Goal: Register for event/course

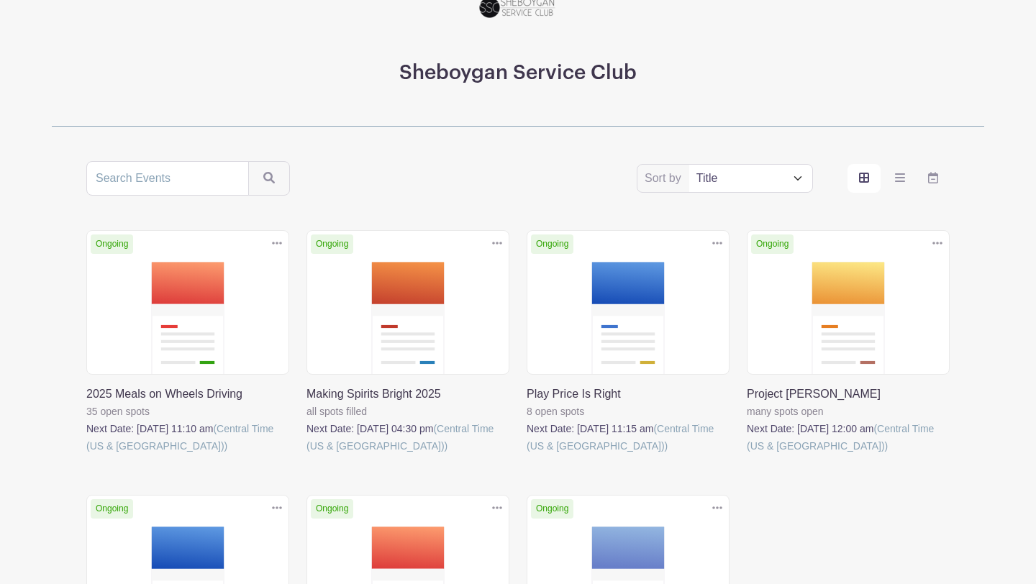
scroll to position [143, 0]
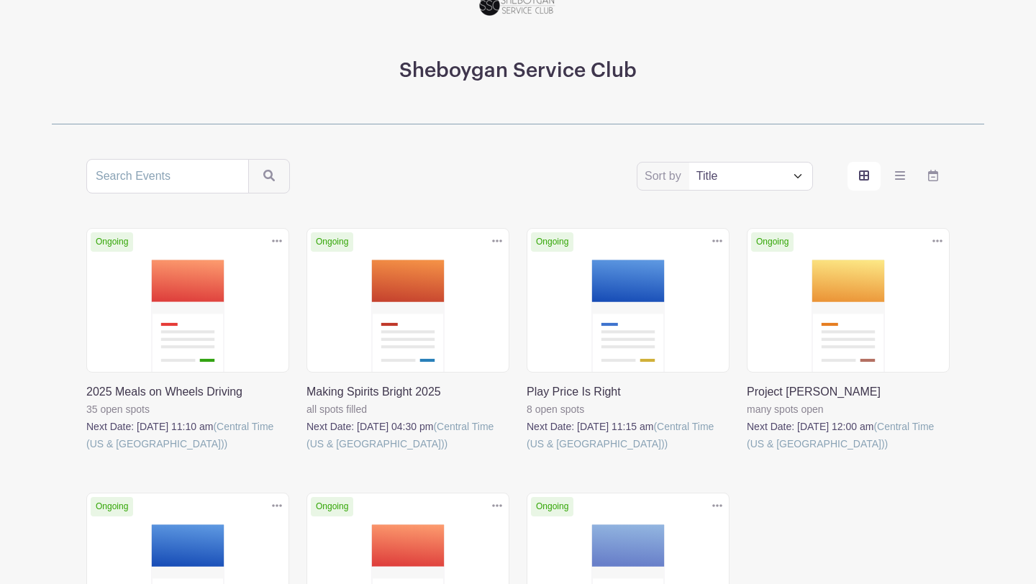
click at [527, 453] on link at bounding box center [527, 453] width 0 height 0
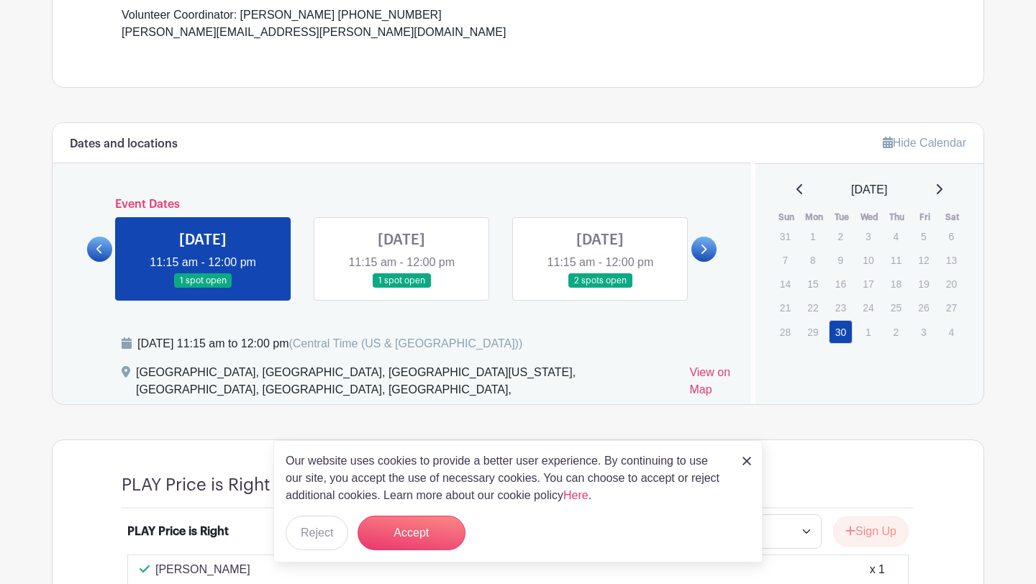
scroll to position [592, 0]
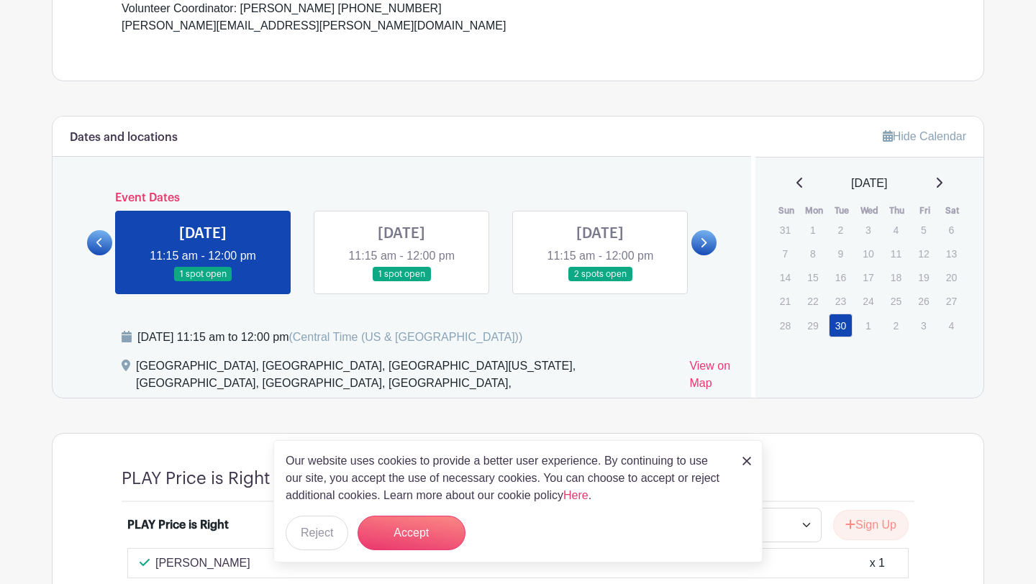
click at [746, 469] on link at bounding box center [747, 460] width 9 height 17
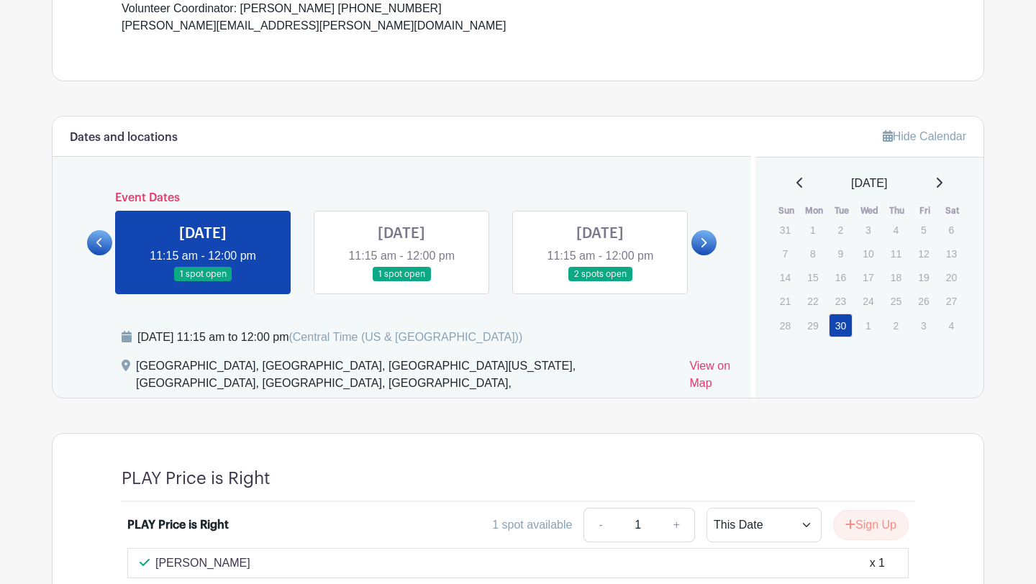
click at [103, 248] on icon at bounding box center [99, 243] width 6 height 11
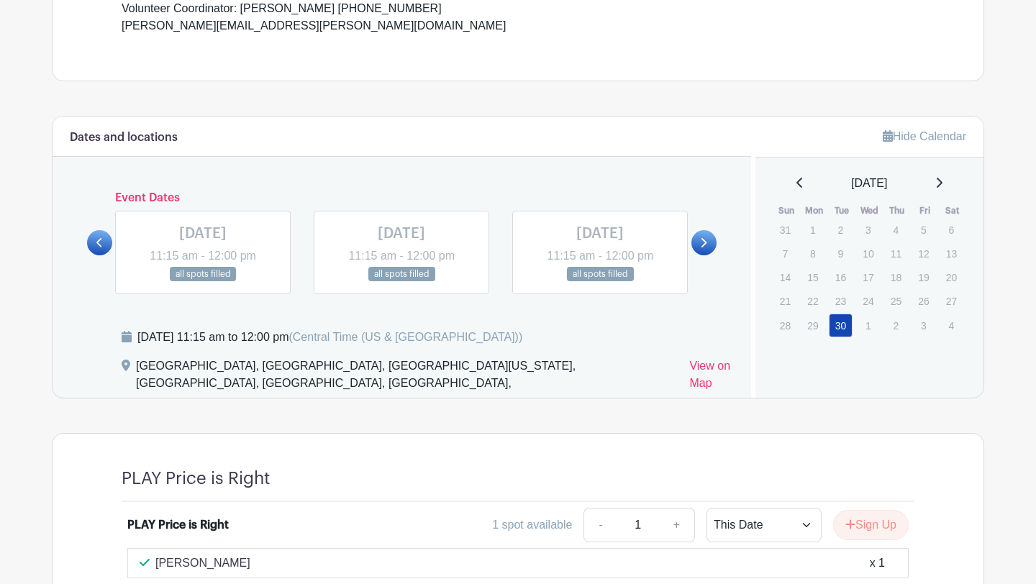
click at [696, 256] on link at bounding box center [704, 242] width 25 height 25
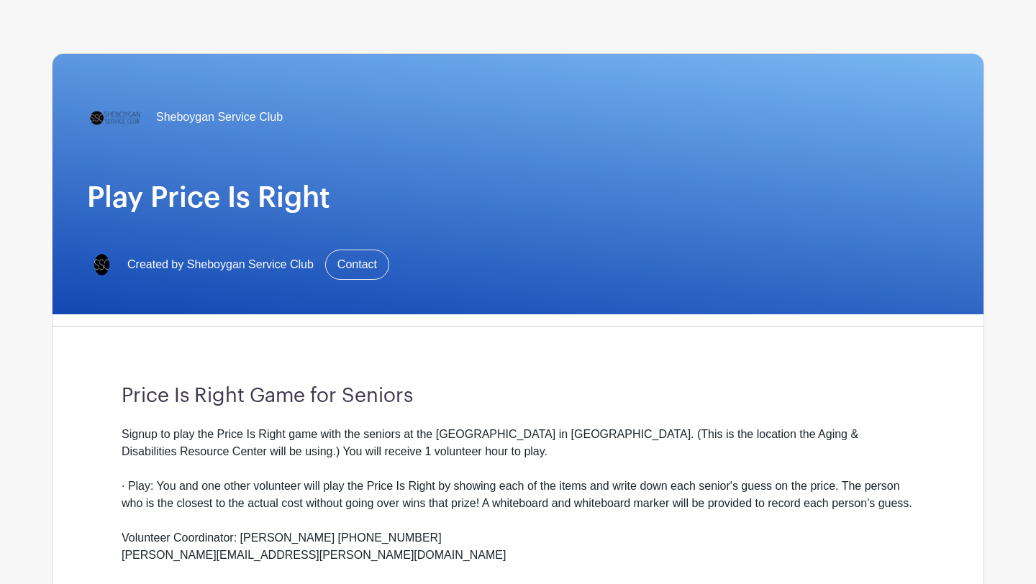
scroll to position [36, 0]
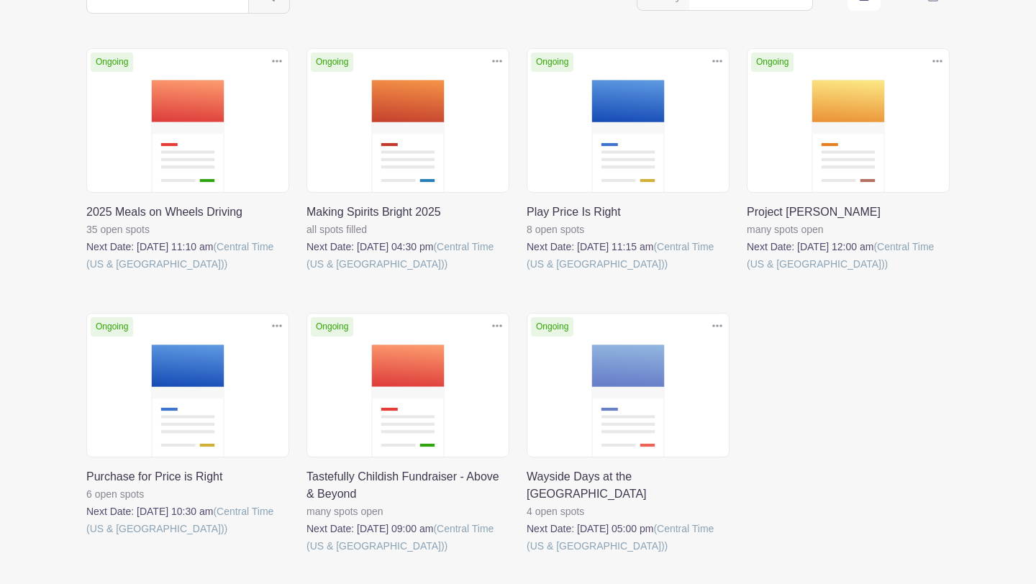
scroll to position [327, 0]
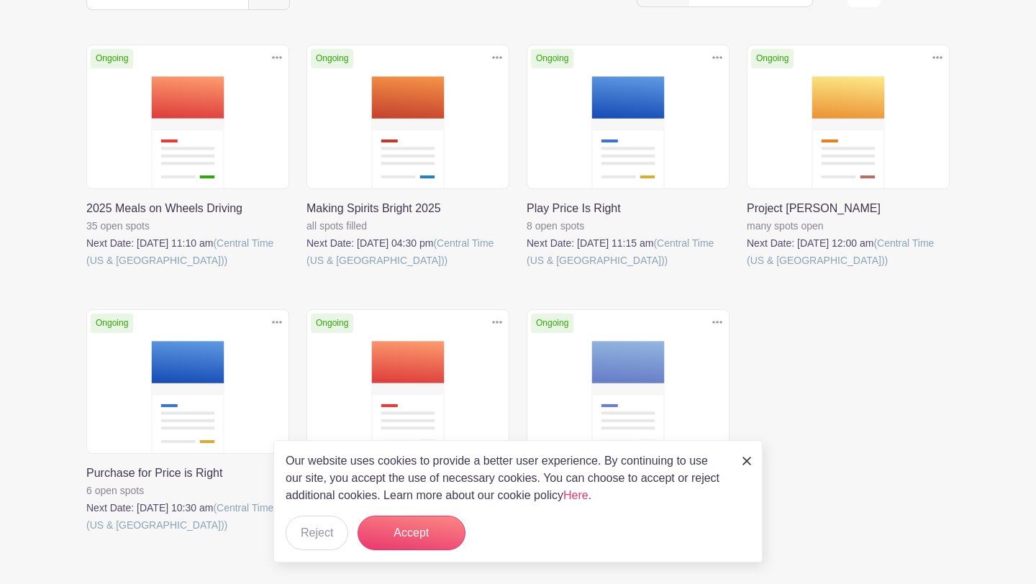
click at [86, 534] on link at bounding box center [86, 534] width 0 height 0
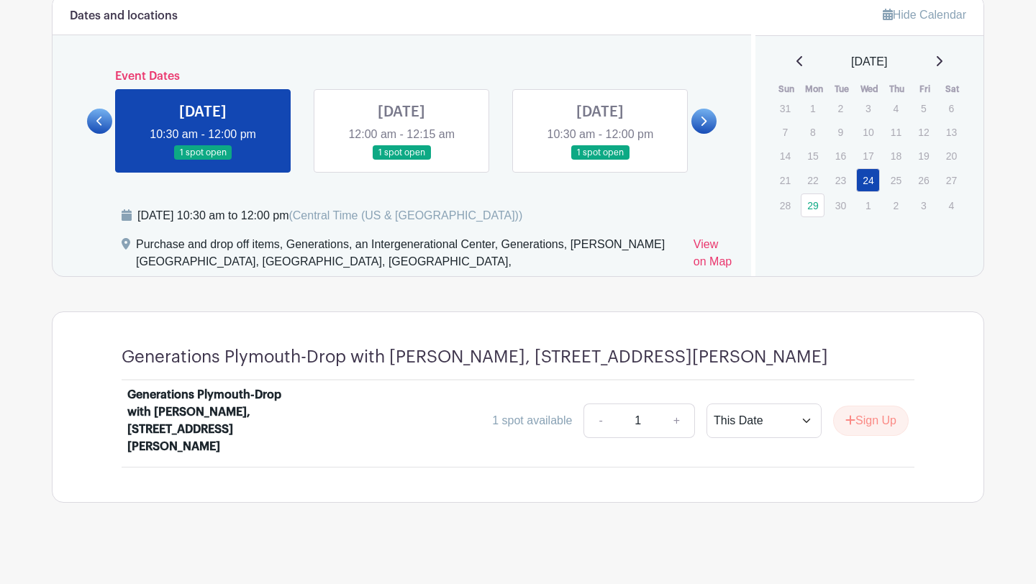
scroll to position [828, 0]
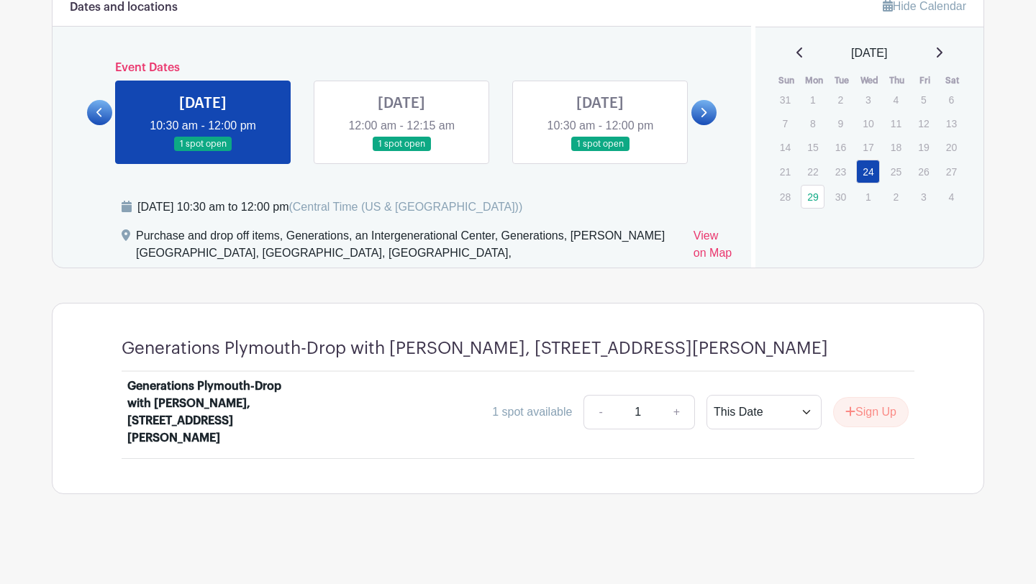
click at [705, 109] on icon at bounding box center [705, 112] width 6 height 9
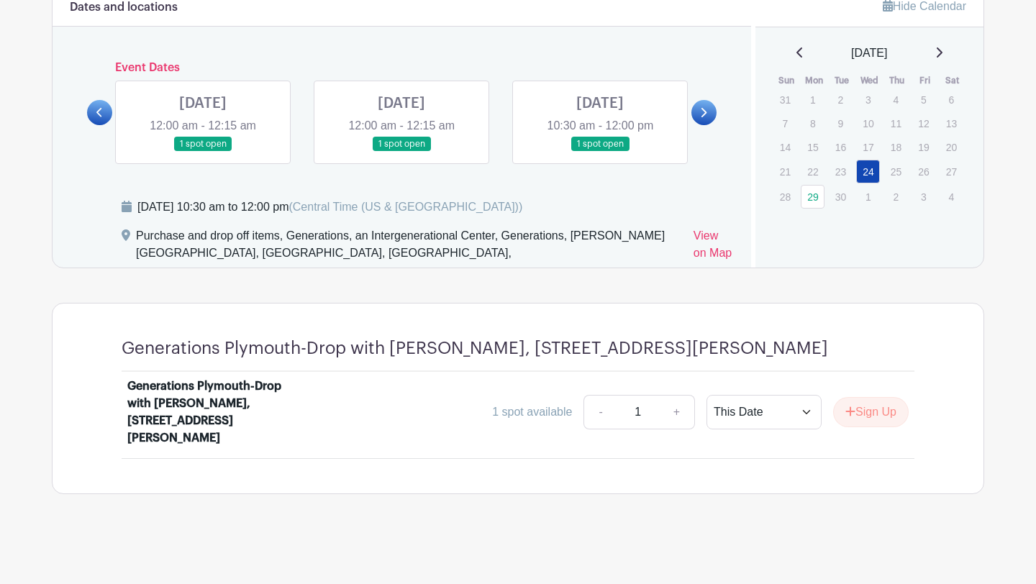
click at [98, 114] on icon at bounding box center [99, 112] width 6 height 9
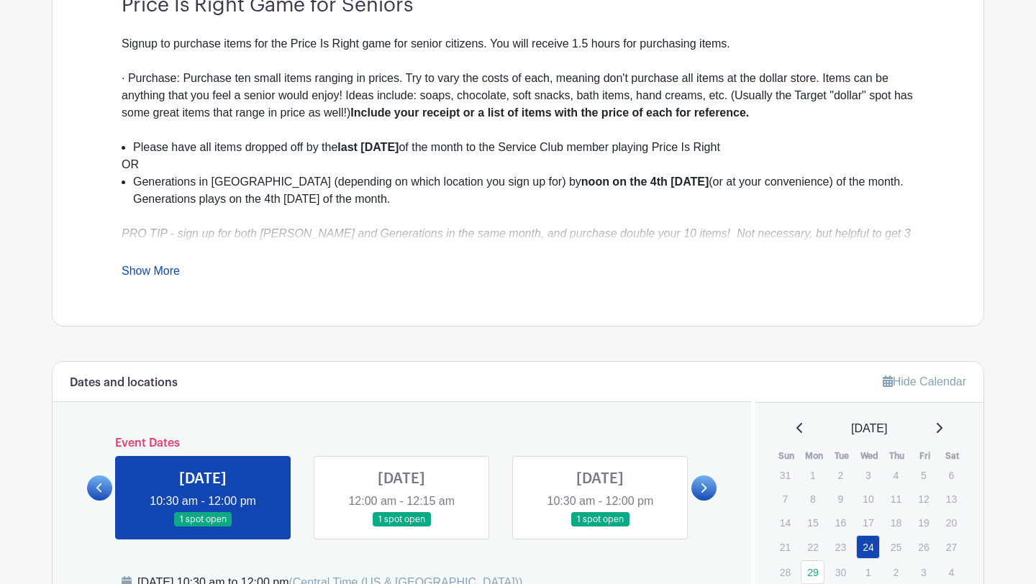
scroll to position [451, 0]
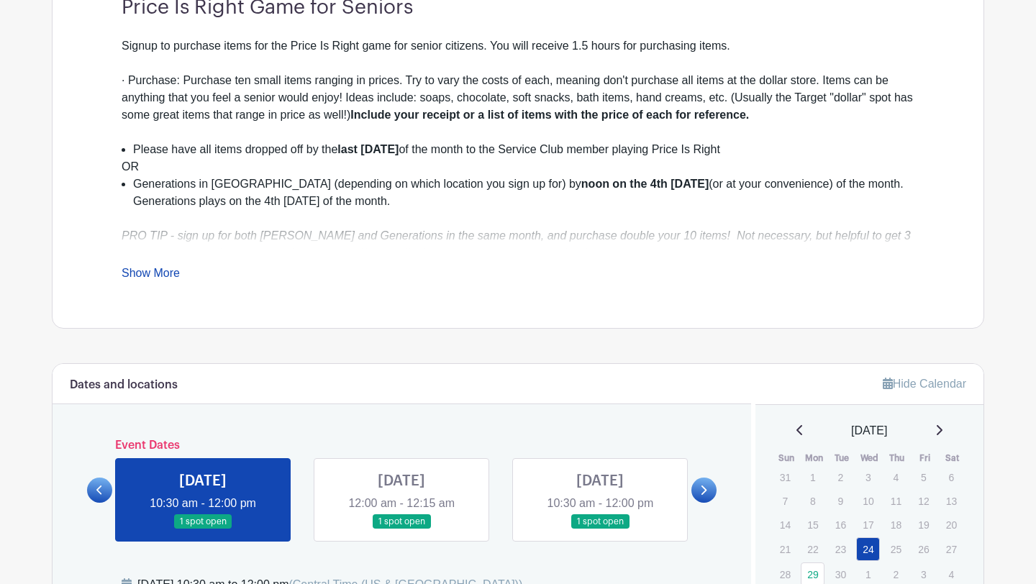
click at [159, 267] on link "Show More" at bounding box center [151, 276] width 58 height 18
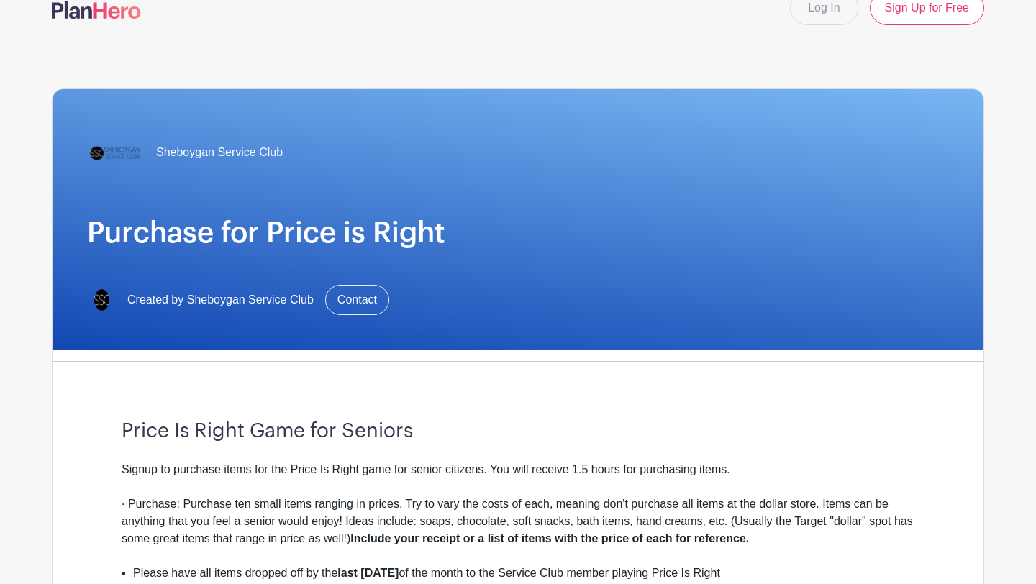
scroll to position [0, 0]
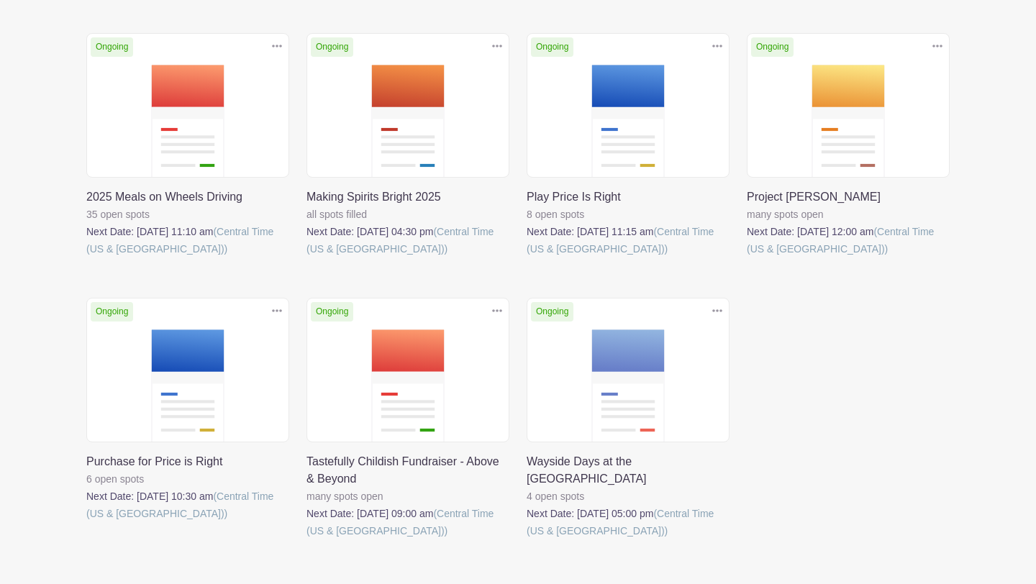
scroll to position [341, 0]
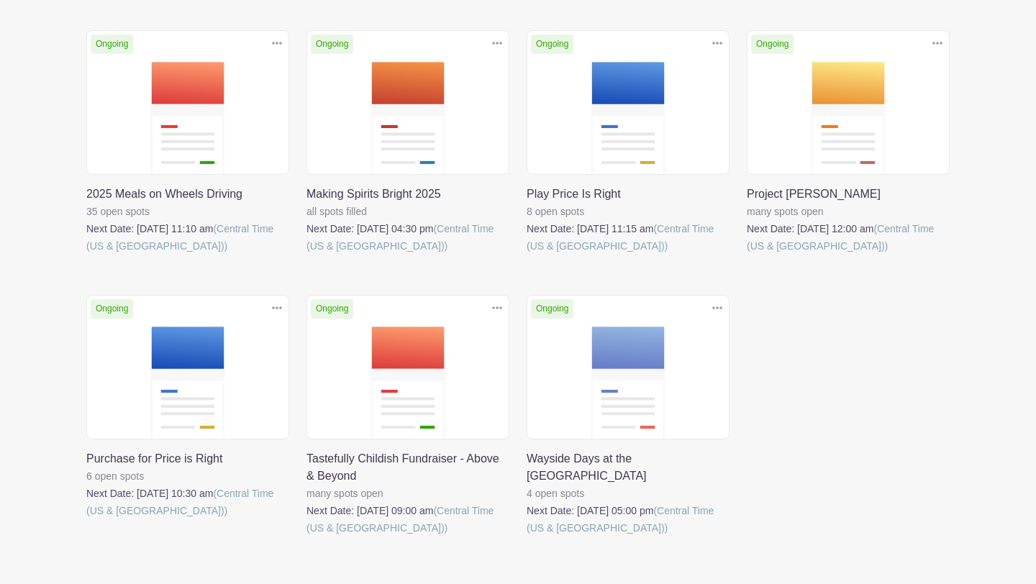
click at [86, 520] on link at bounding box center [86, 520] width 0 height 0
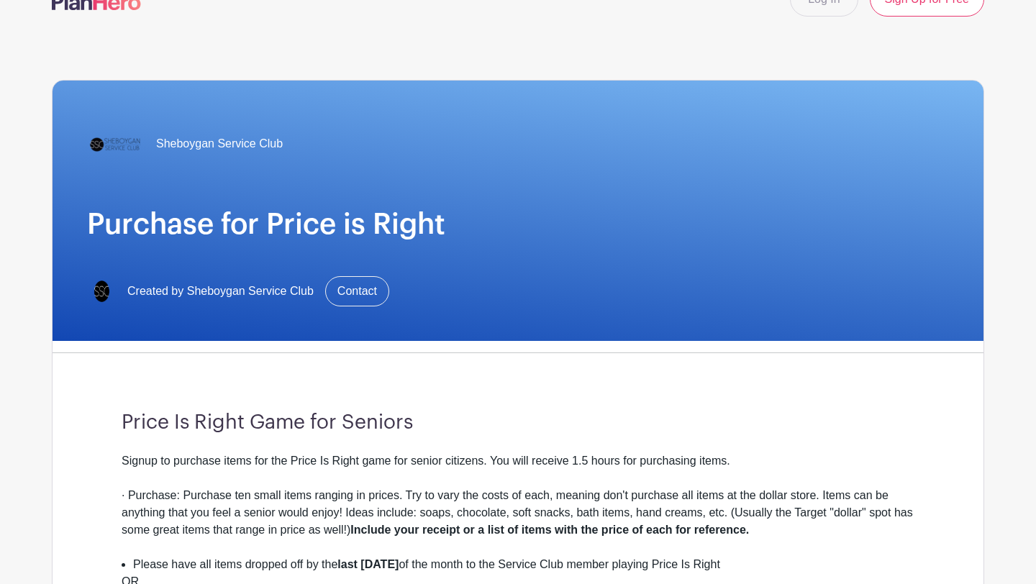
scroll to position [30, 0]
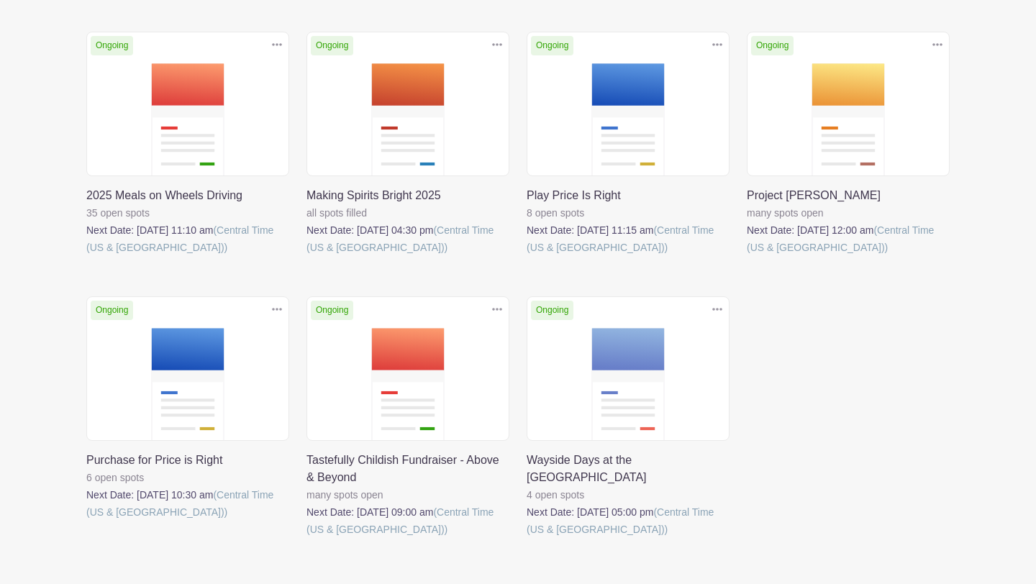
scroll to position [341, 0]
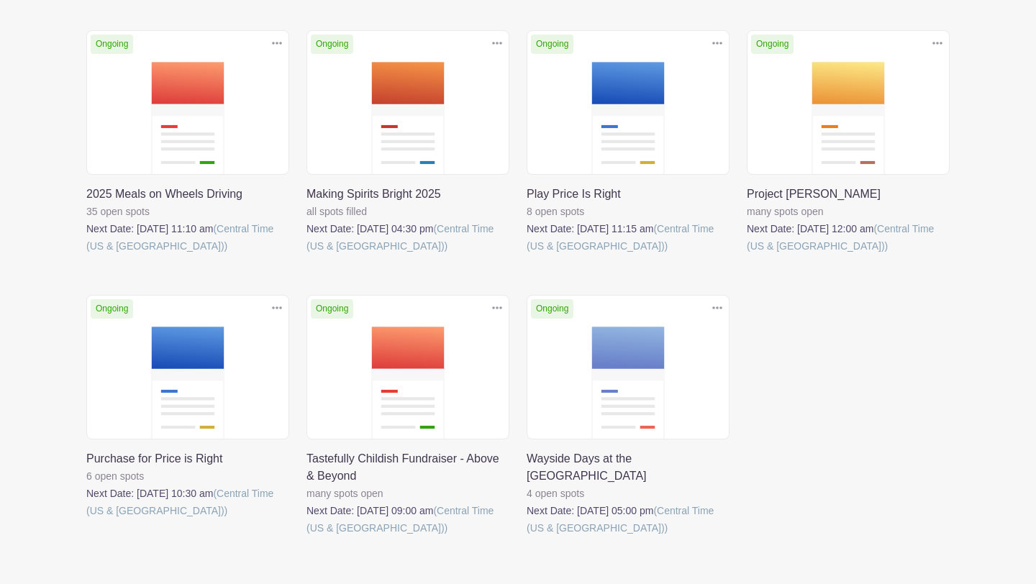
click at [527, 255] on link at bounding box center [527, 255] width 0 height 0
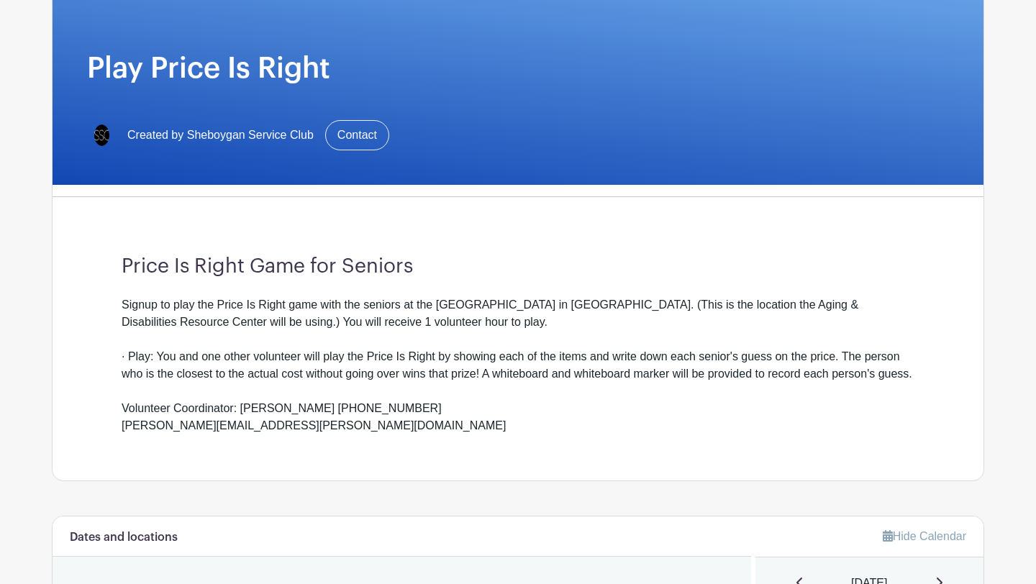
scroll to position [124, 0]
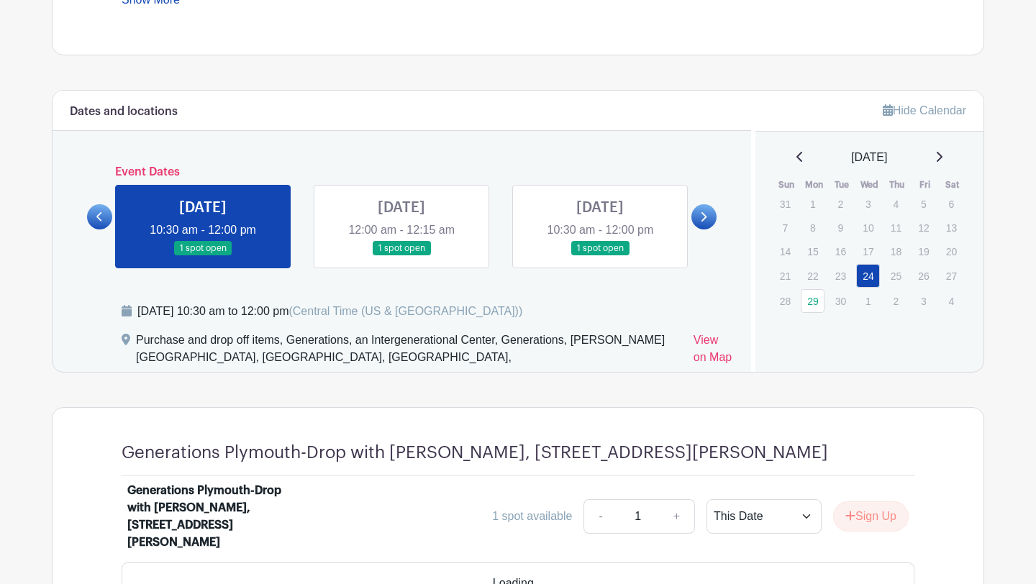
scroll to position [736, 0]
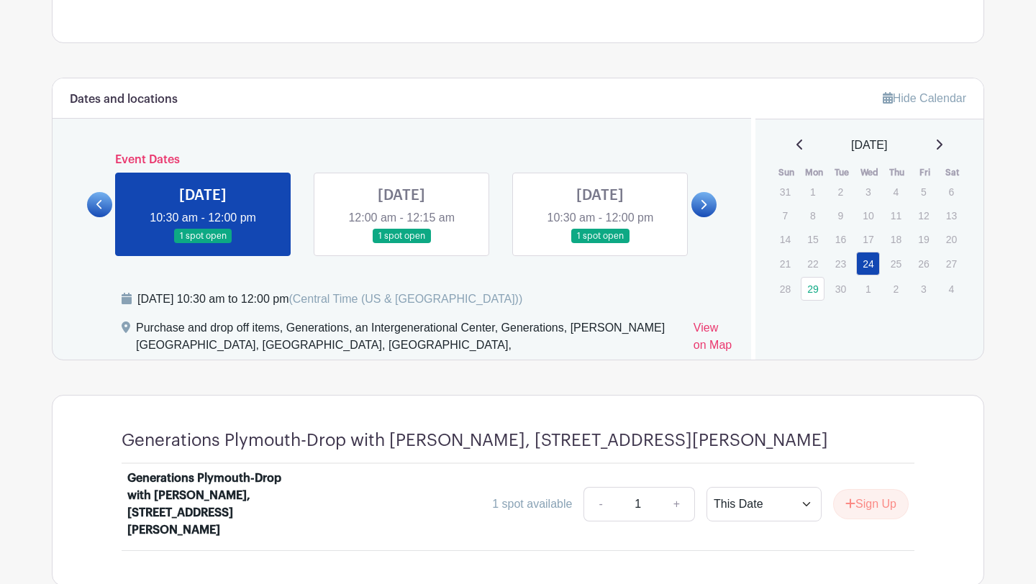
click at [107, 201] on link at bounding box center [99, 204] width 25 height 25
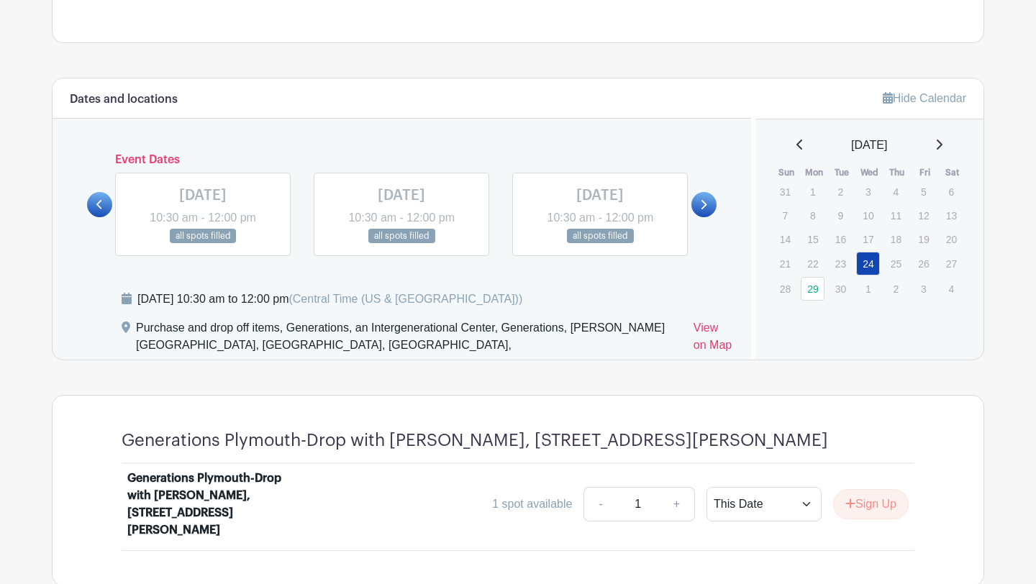
click at [702, 196] on link at bounding box center [704, 204] width 25 height 25
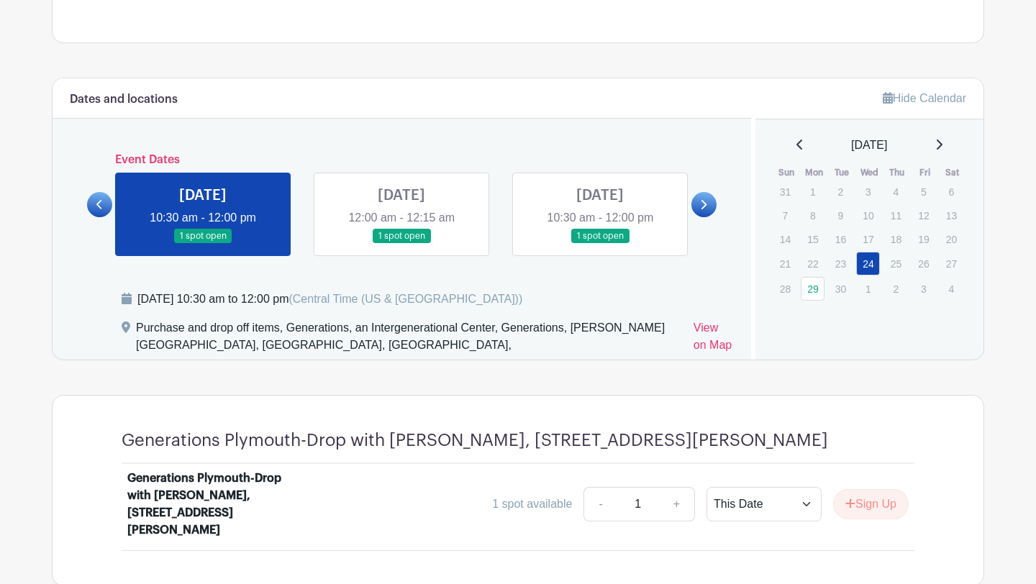
click at [402, 244] on link at bounding box center [402, 244] width 0 height 0
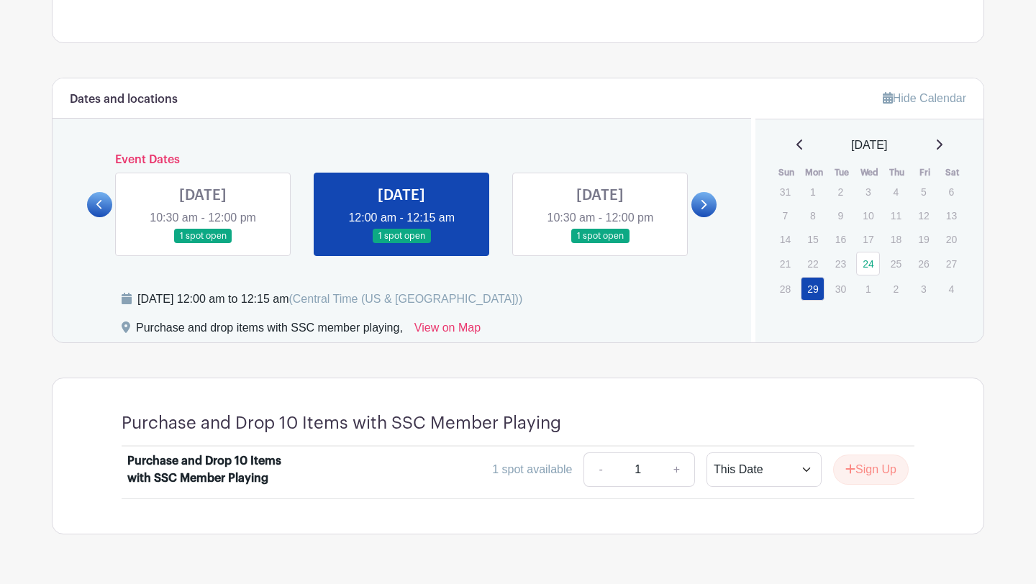
click at [107, 202] on link at bounding box center [99, 204] width 25 height 25
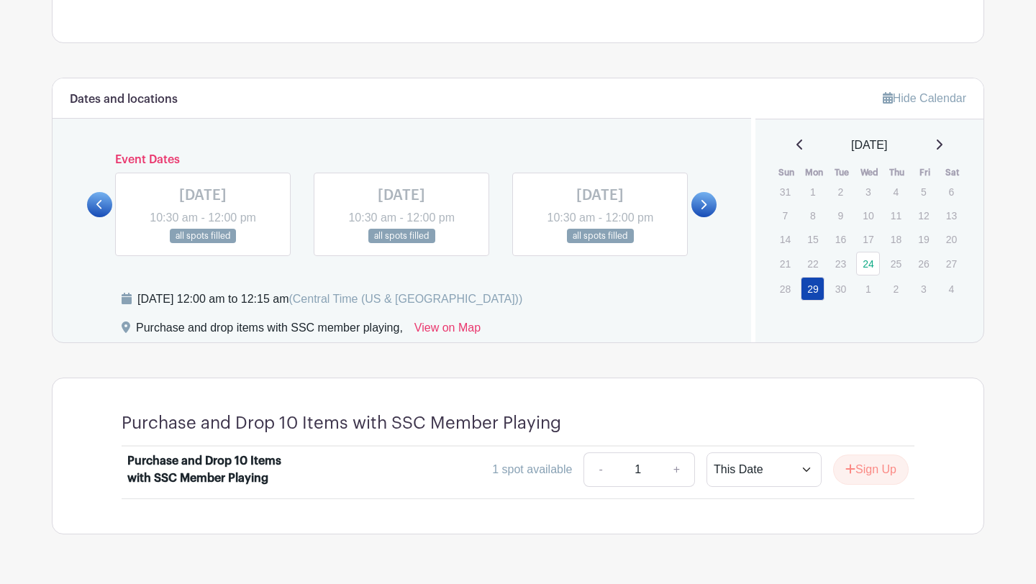
click at [698, 208] on link at bounding box center [704, 204] width 25 height 25
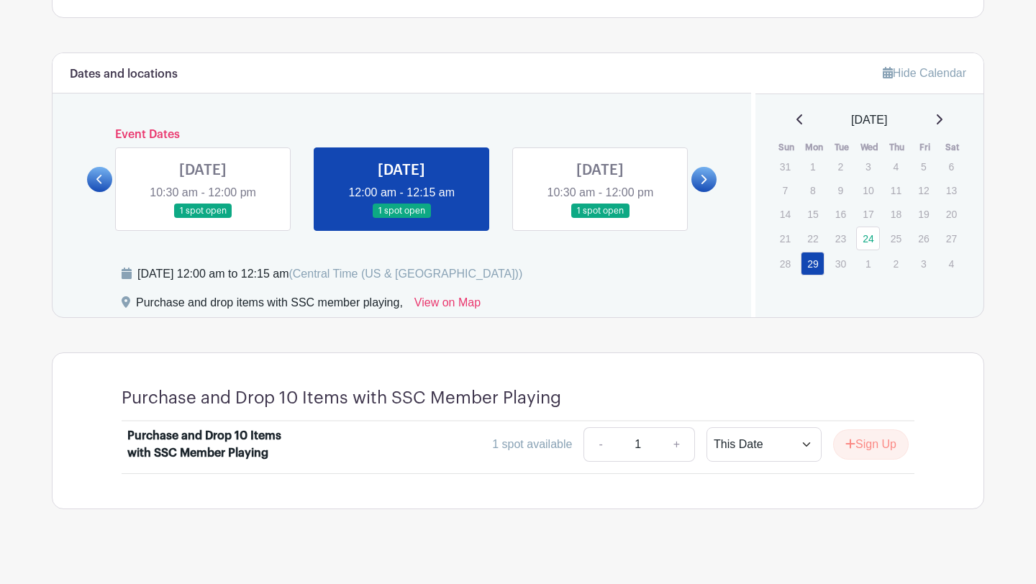
scroll to position [736, 0]
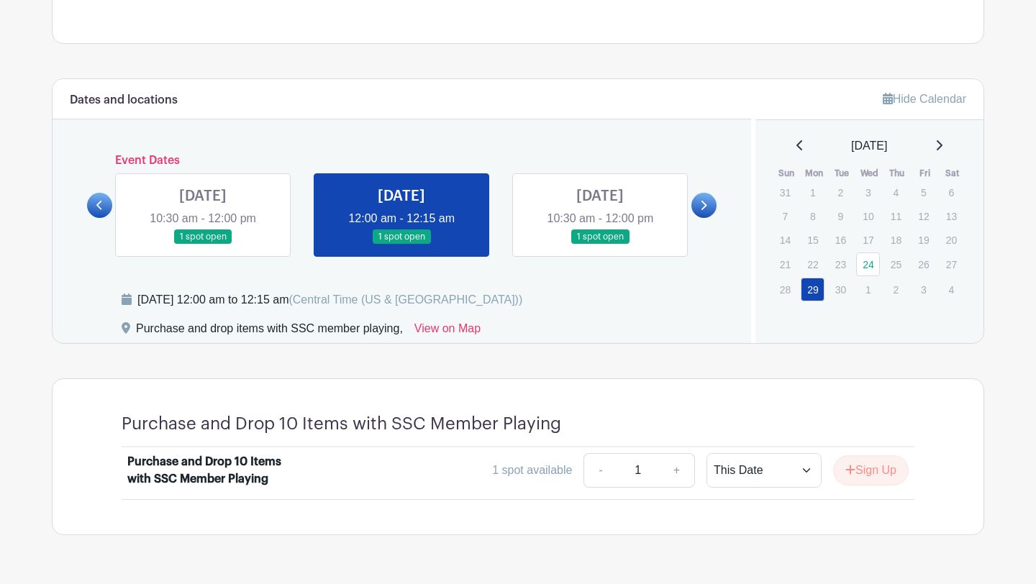
click at [93, 202] on link at bounding box center [99, 205] width 25 height 25
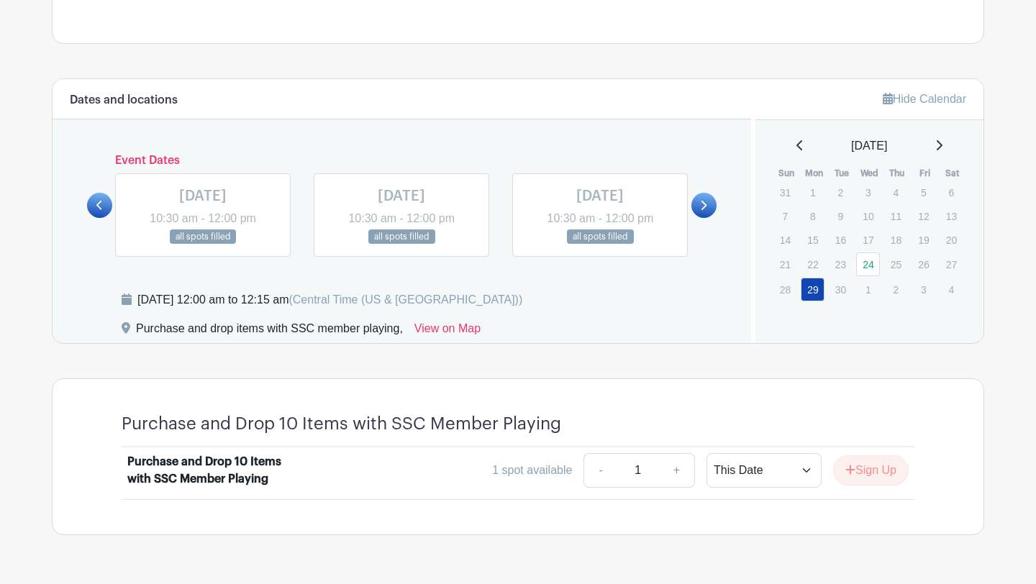
click at [699, 204] on link at bounding box center [704, 205] width 25 height 25
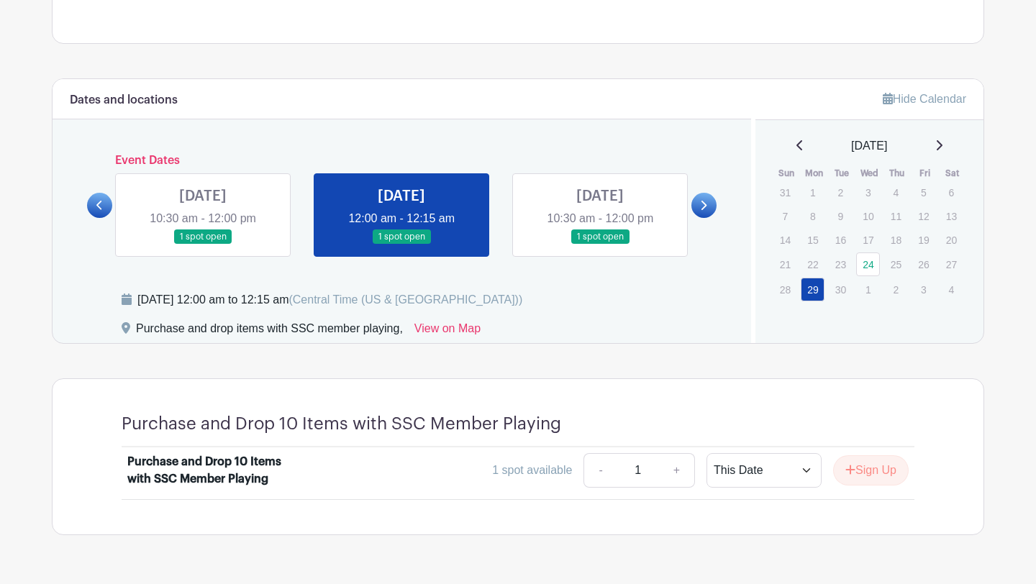
click at [203, 245] on link at bounding box center [203, 245] width 0 height 0
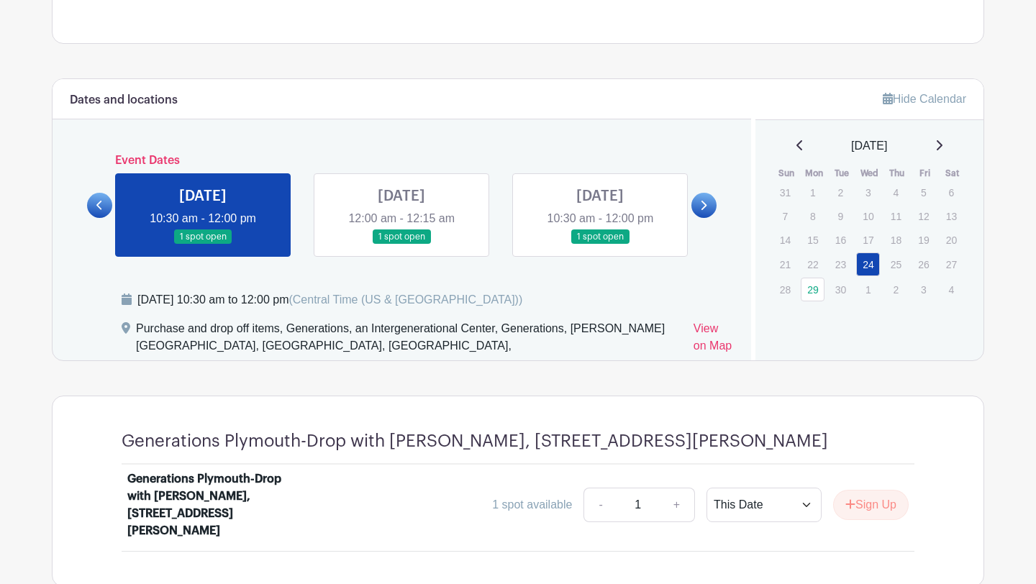
click at [402, 245] on link at bounding box center [402, 245] width 0 height 0
